Goal: Check status: Check status

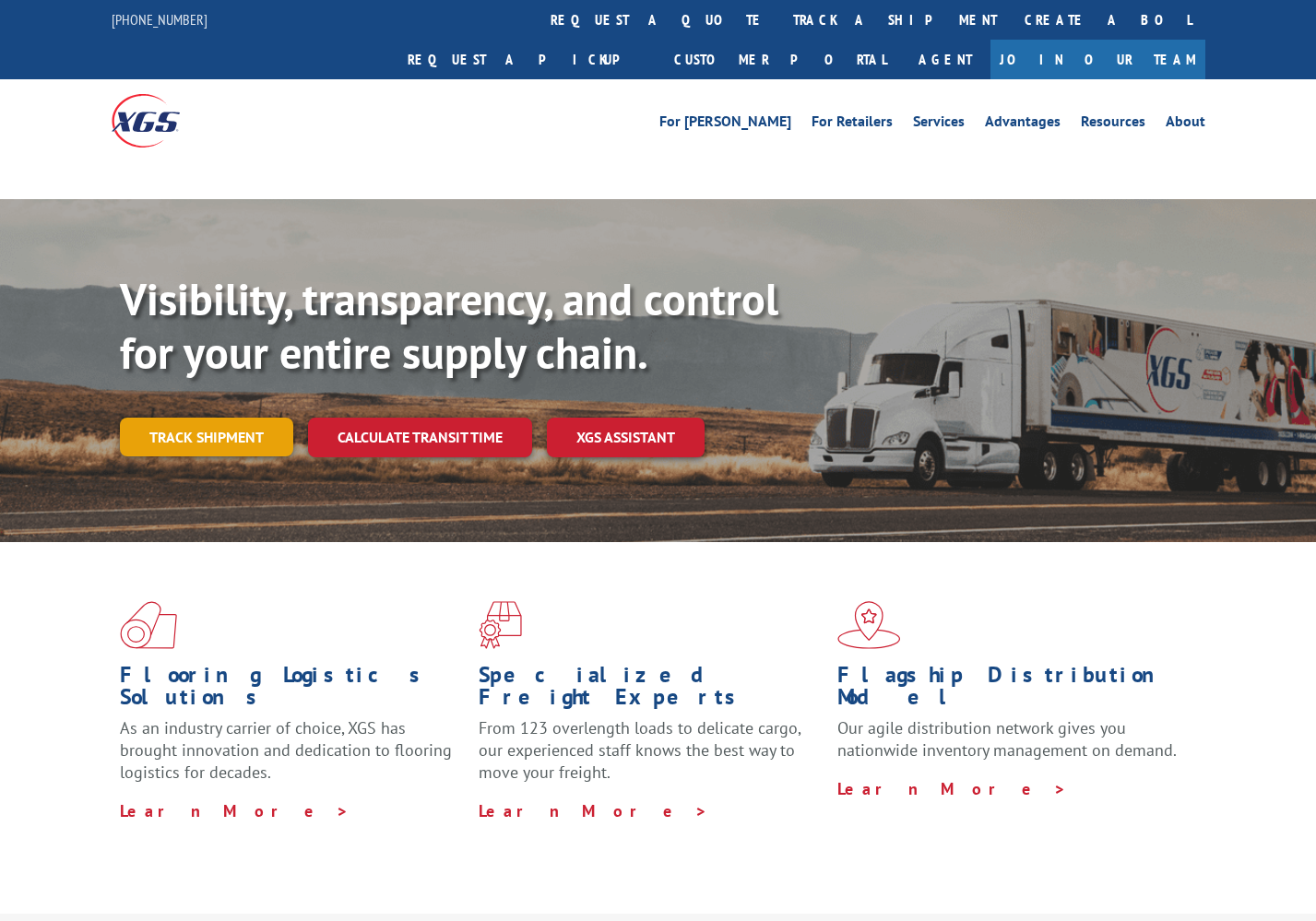
click at [259, 418] on link "Track shipment" at bounding box center [206, 437] width 174 height 39
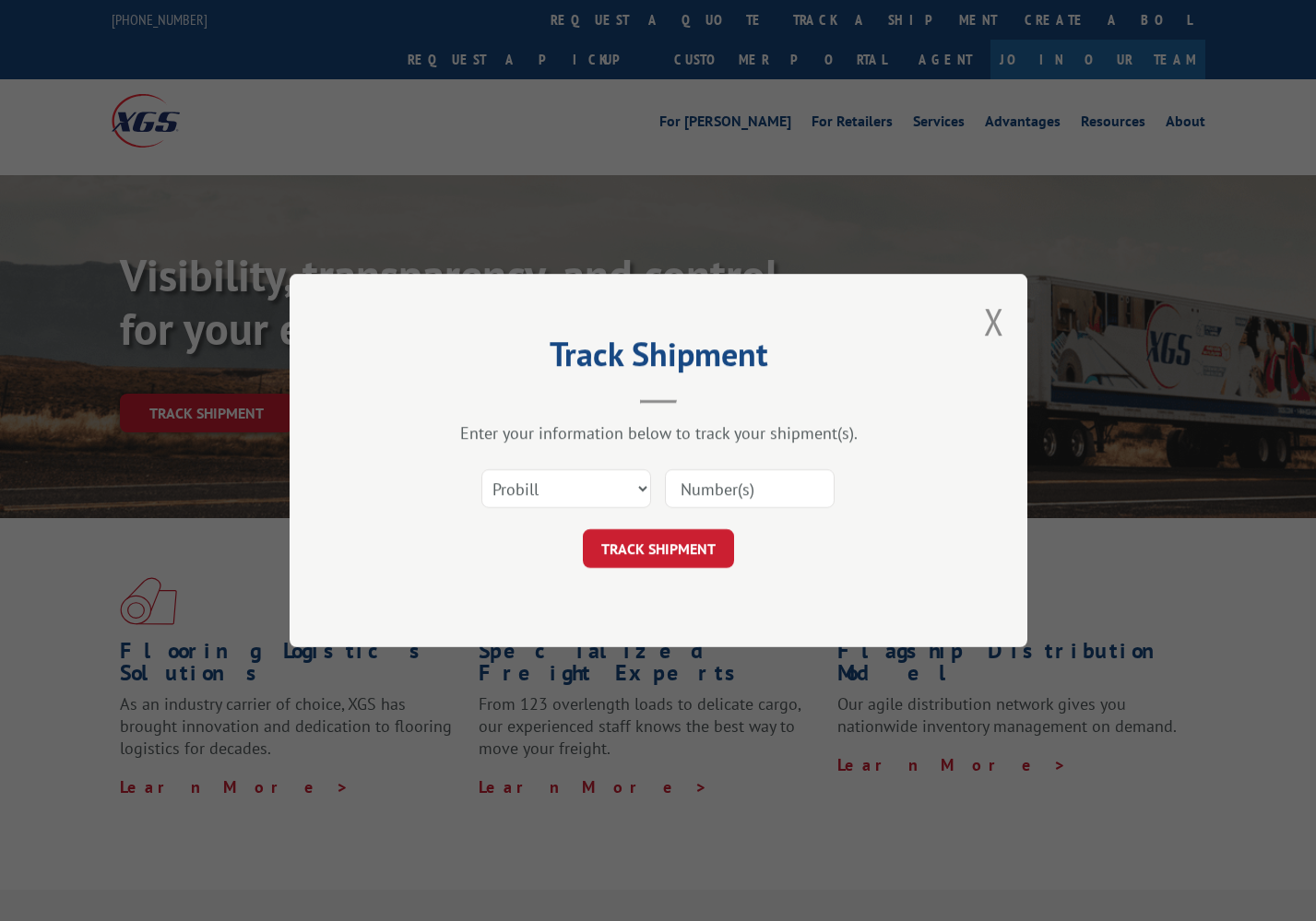
drag, startPoint x: 235, startPoint y: 372, endPoint x: 317, endPoint y: 384, distance: 82.9
click at [234, 372] on div "Track Shipment Enter your information below to track your shipment(s). Select c…" at bounding box center [658, 460] width 1316 height 921
select select "bol"
click at [698, 485] on input at bounding box center [749, 488] width 170 height 39
paste input "244152"
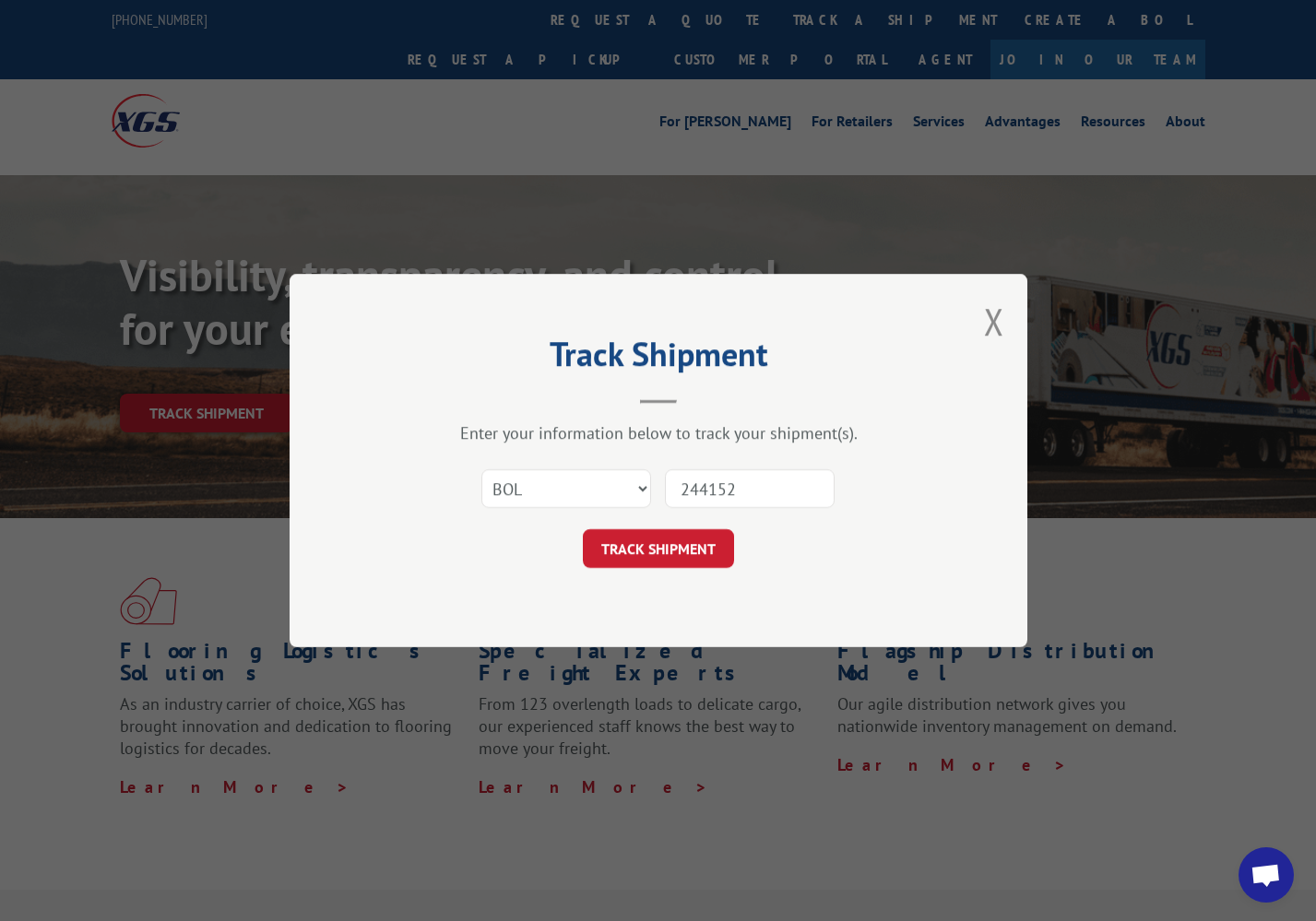
type input "244152"
click at [678, 562] on button "TRACK SHIPMENT" at bounding box center [658, 548] width 151 height 39
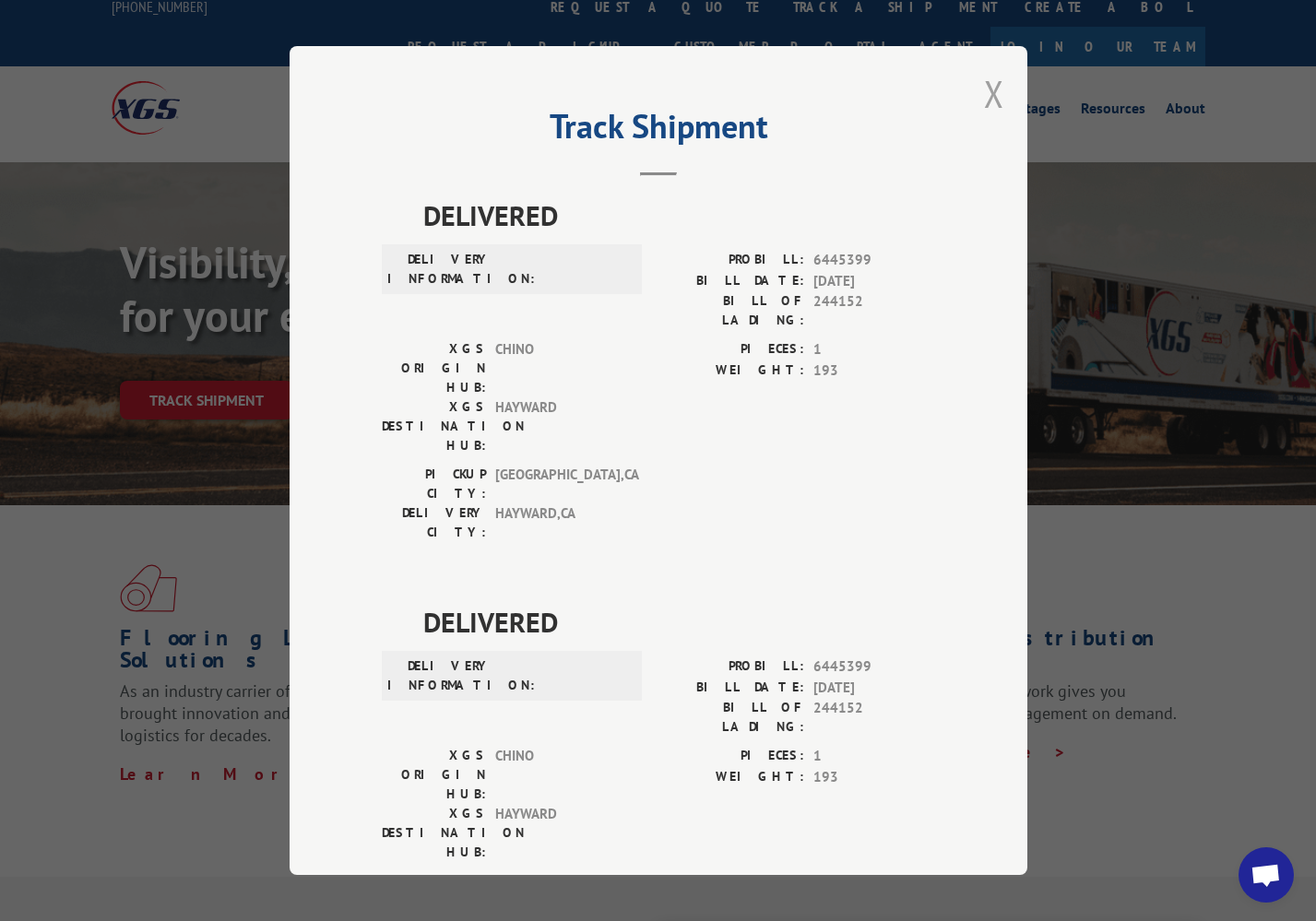
click at [996, 97] on button "Close modal" at bounding box center [993, 93] width 20 height 49
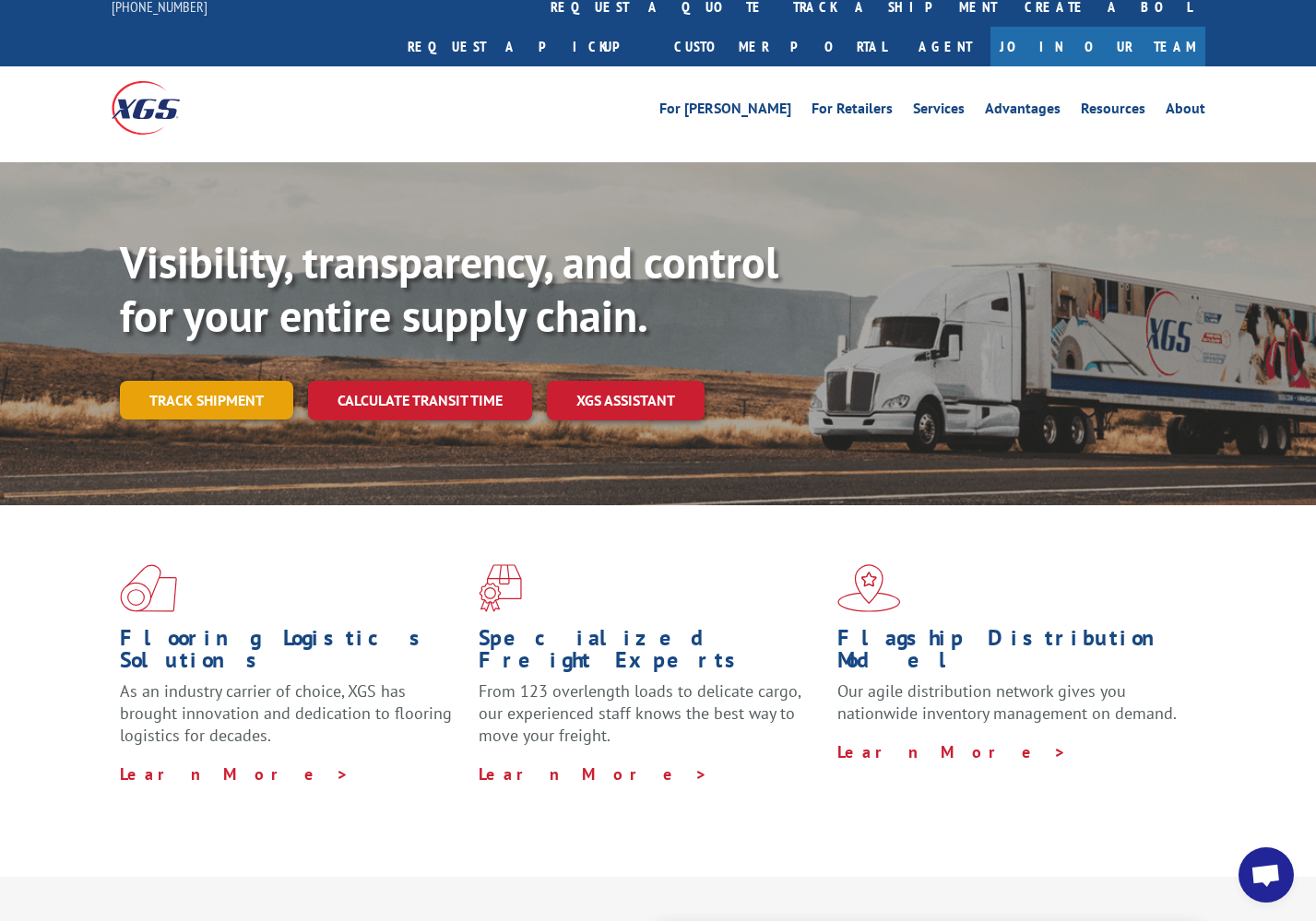
click at [203, 381] on link "Track shipment" at bounding box center [206, 400] width 174 height 39
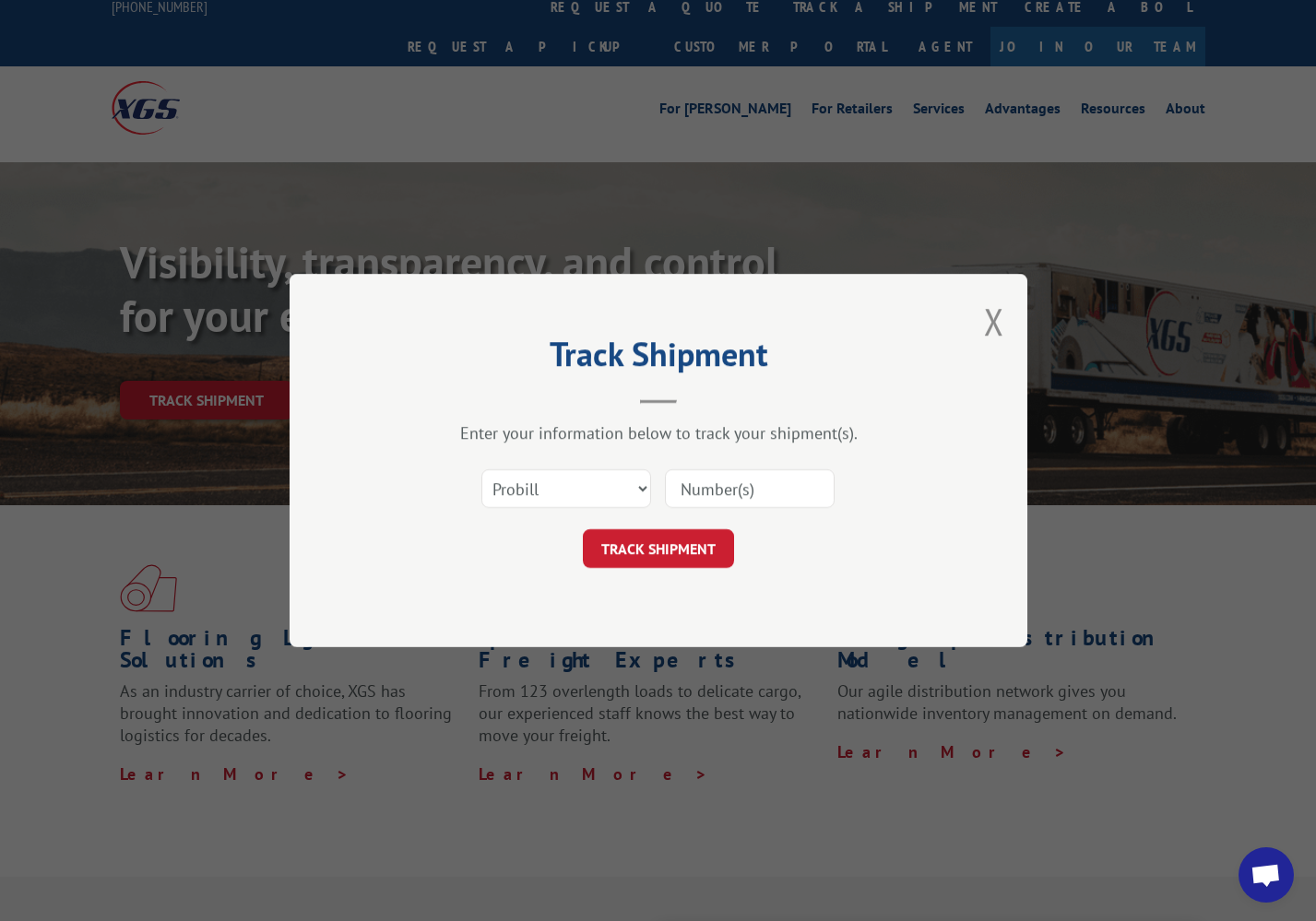
paste input "17633439"
type input "17633439"
click at [641, 554] on button "TRACK SHIPMENT" at bounding box center [658, 548] width 151 height 39
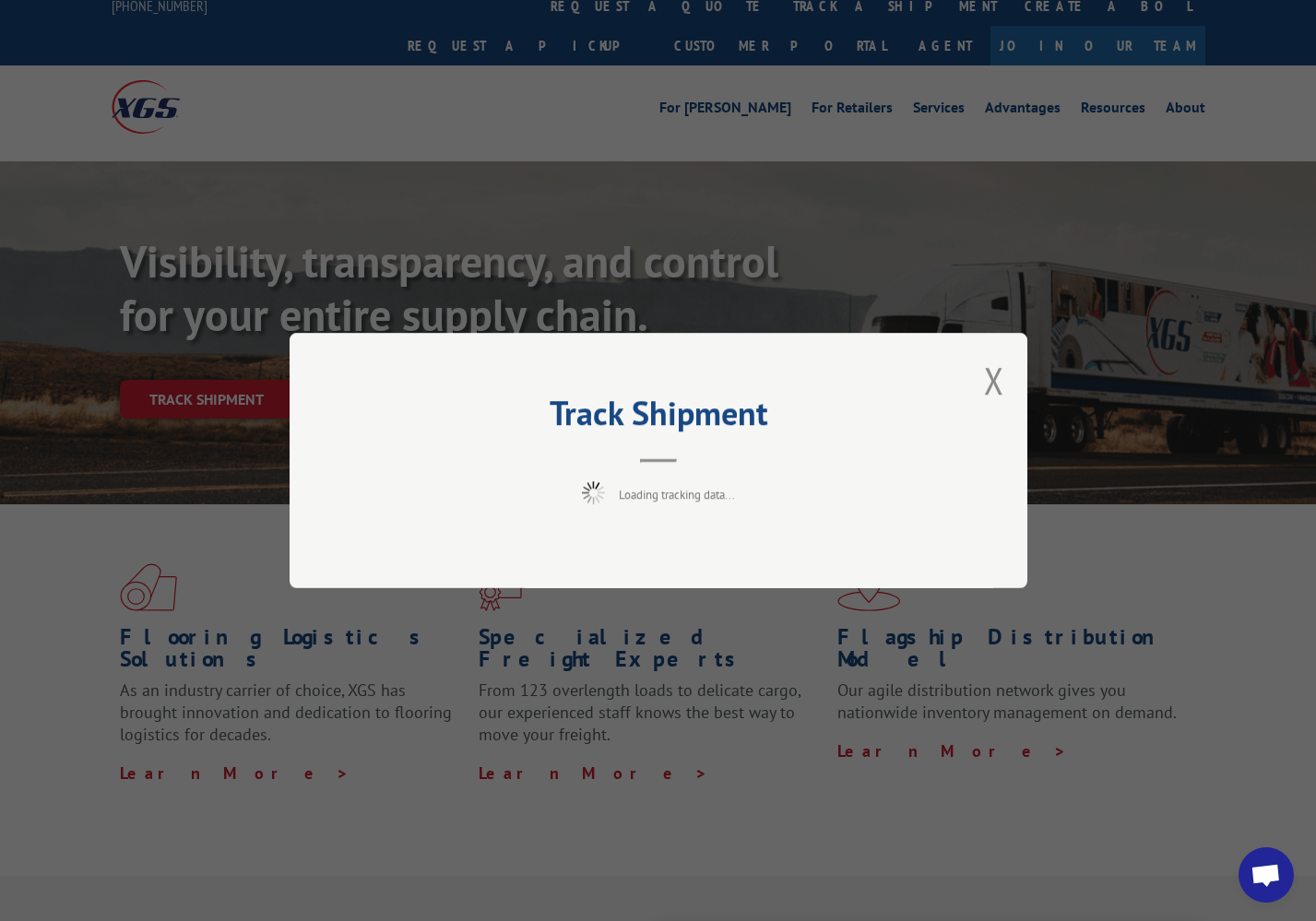
scroll to position [25, 0]
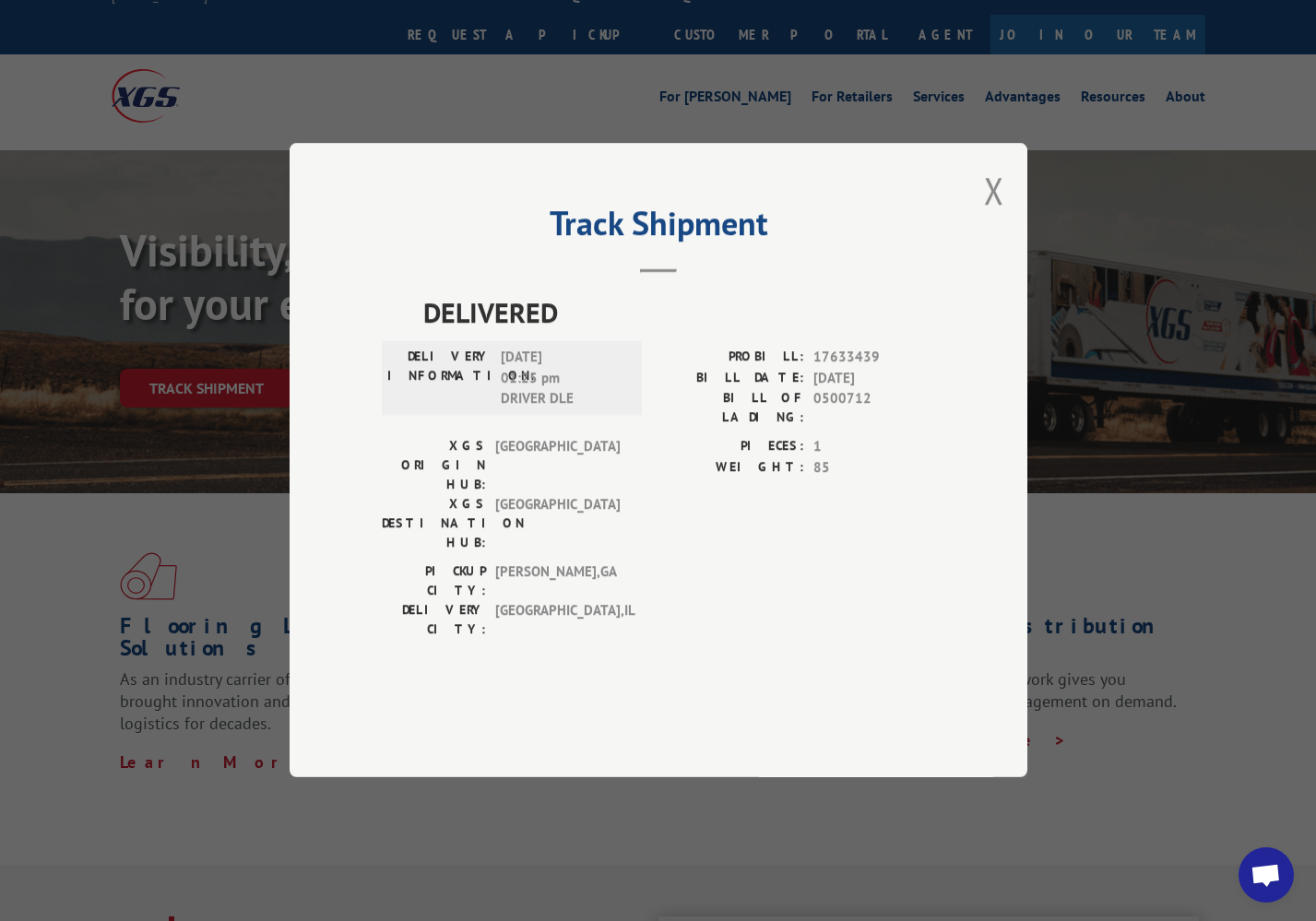
click at [293, 201] on div "Track Shipment DELIVERED DELIVERY INFORMATION: [DATE] 01:25 pm DRIVER DLE PROBI…" at bounding box center [658, 460] width 737 height 634
